Goal: Task Accomplishment & Management: Manage account settings

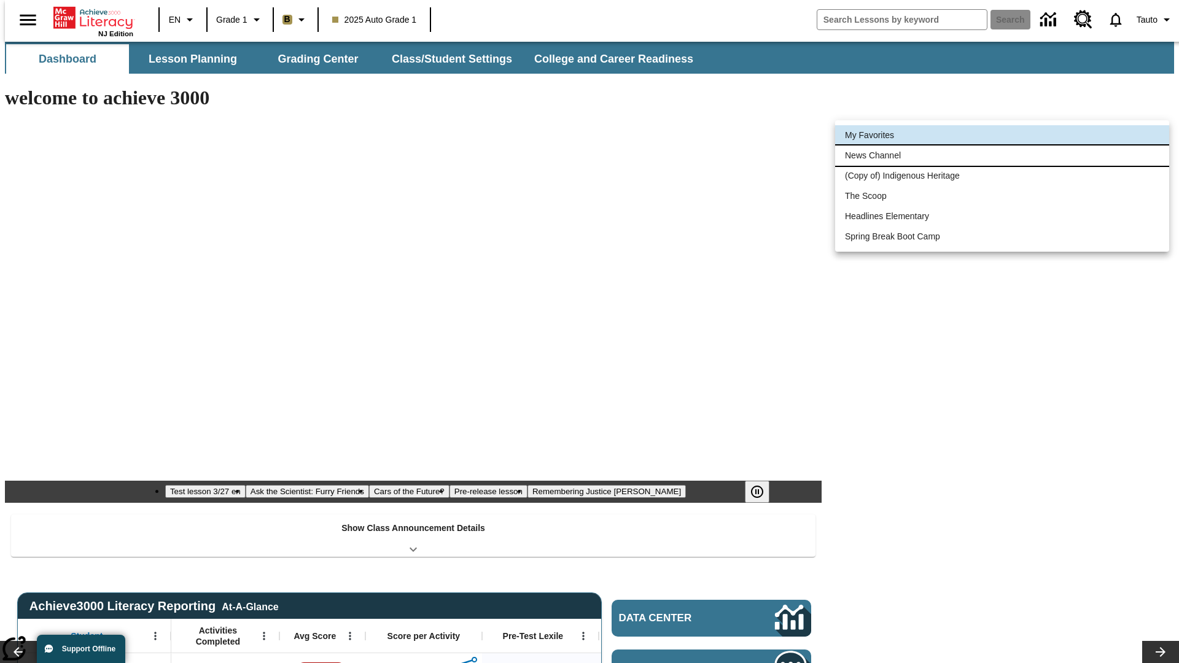
click at [1002, 155] on li "News Channel" at bounding box center [1002, 156] width 334 height 20
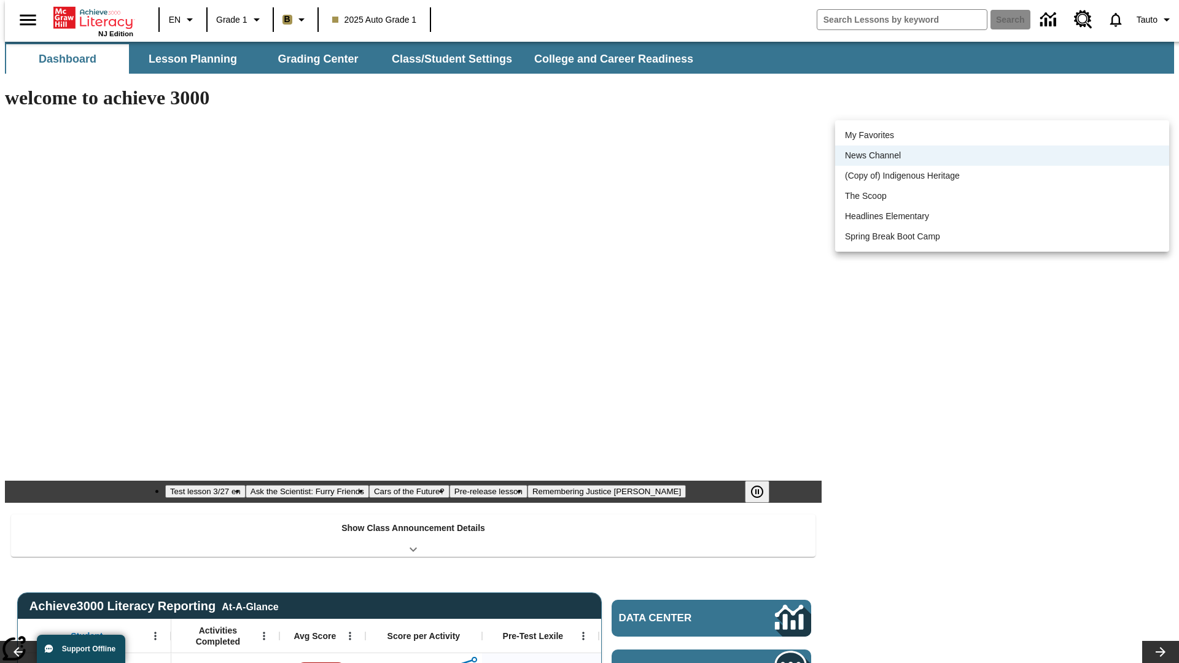
scroll to position [15, 0]
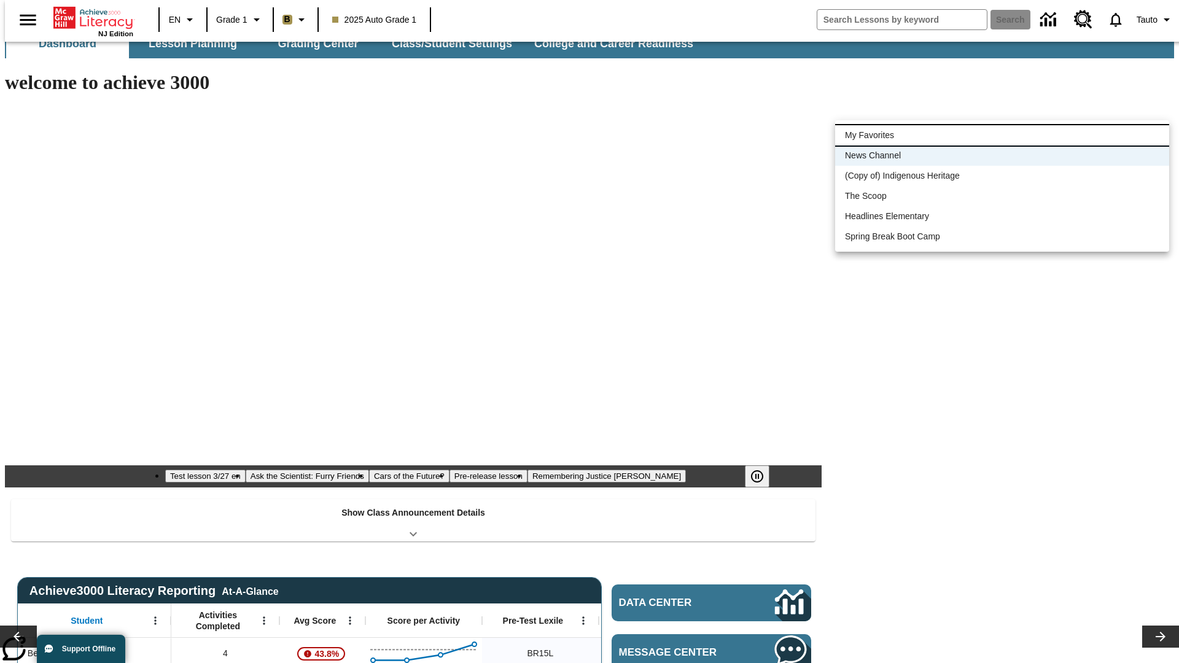
click at [1002, 135] on li "My Favorites" at bounding box center [1002, 135] width 334 height 20
type input "-1"
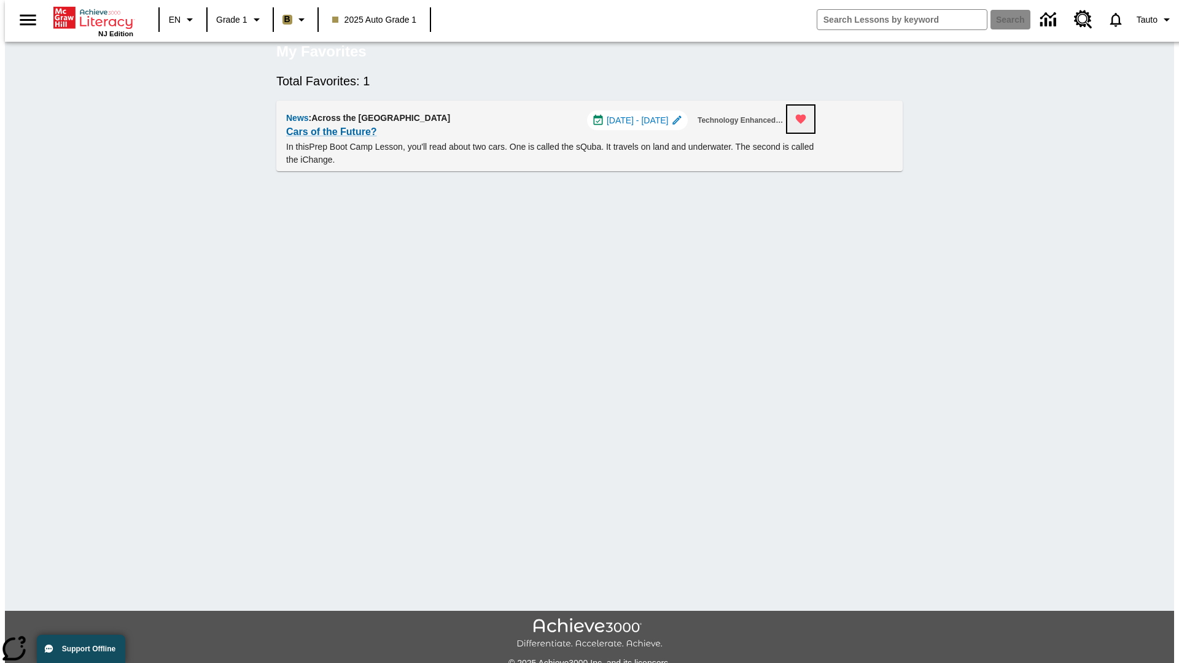
click at [806, 124] on icon "Remove from Favorites" at bounding box center [801, 119] width 10 height 9
